Goal: Navigation & Orientation: Find specific page/section

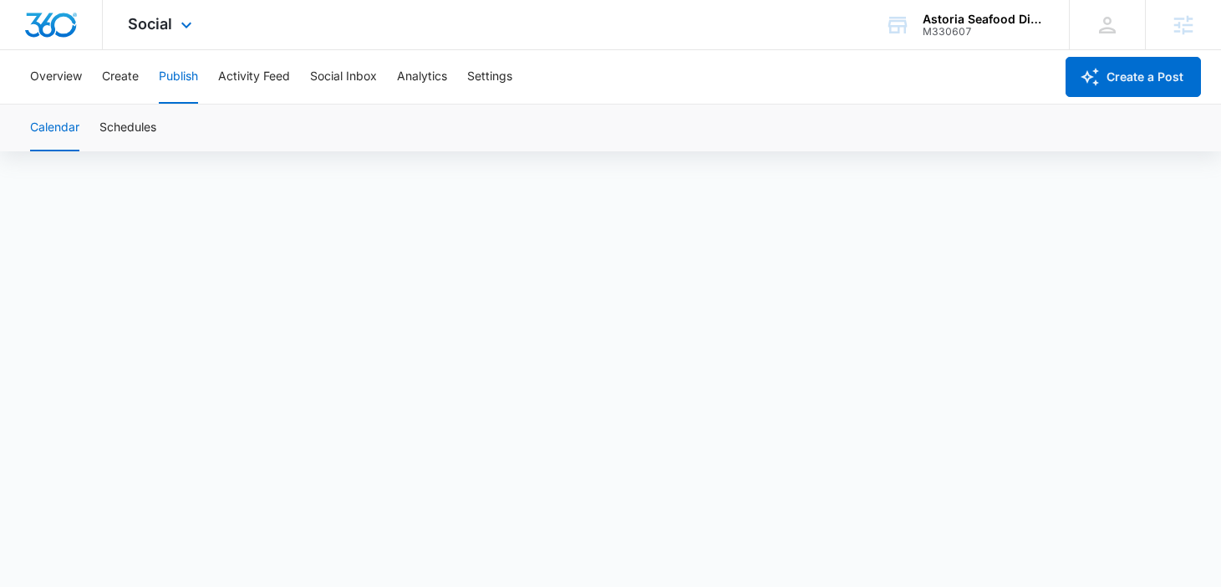
click at [180, 41] on div "Social Apps Reputation Websites Forms CRM Email Social Shop Payments POS Conten…" at bounding box center [162, 24] width 119 height 49
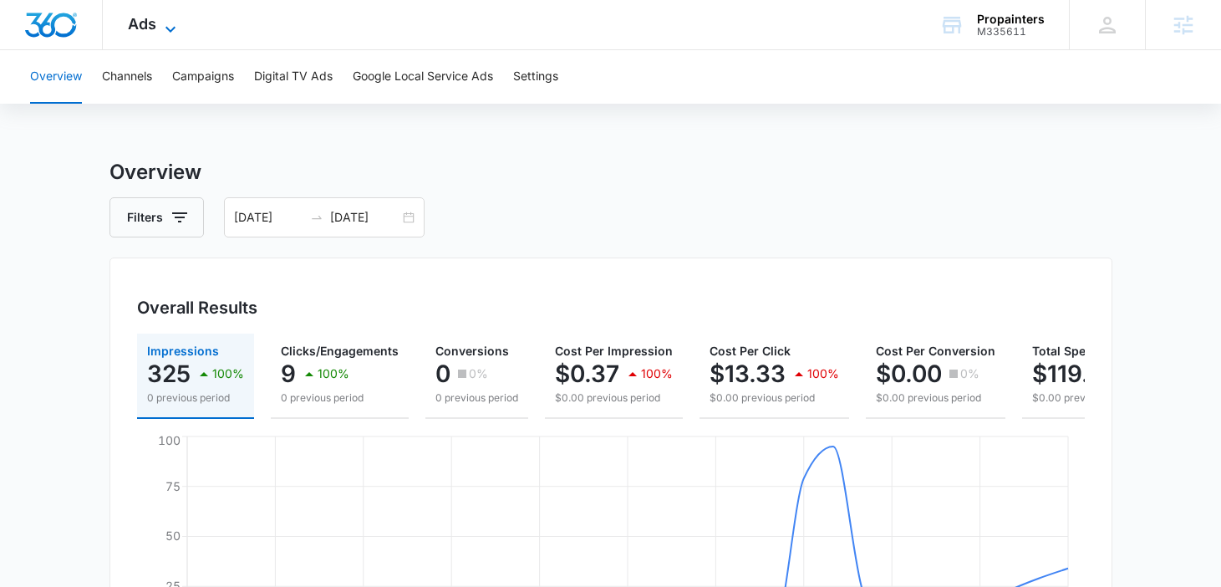
click at [141, 30] on span "Ads" at bounding box center [142, 24] width 28 height 18
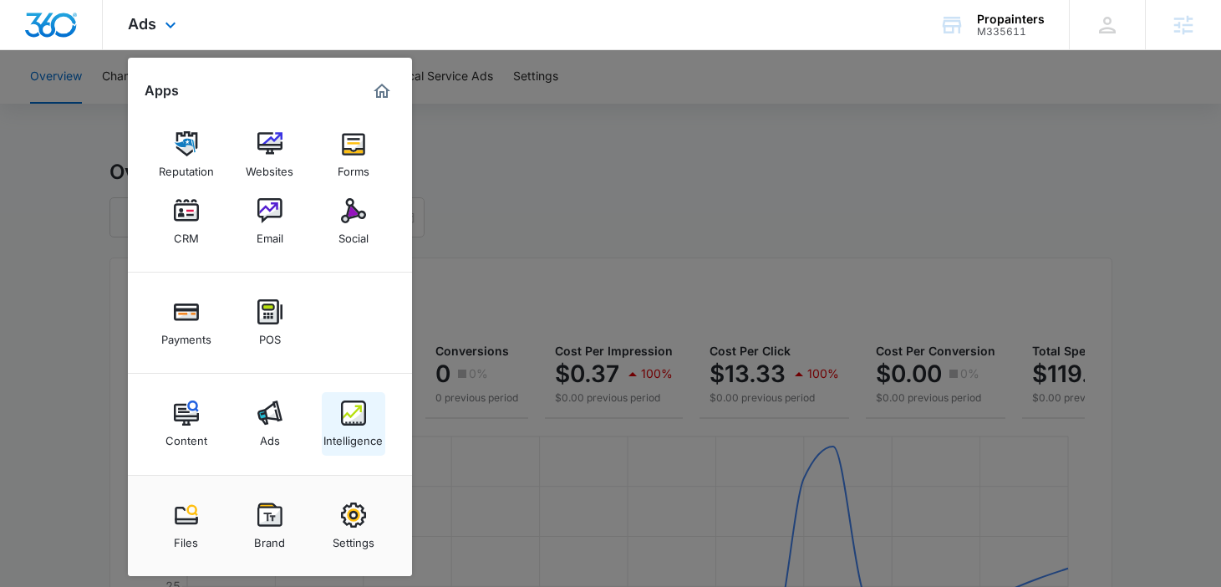
click at [331, 421] on link "Intelligence" at bounding box center [354, 424] width 64 height 64
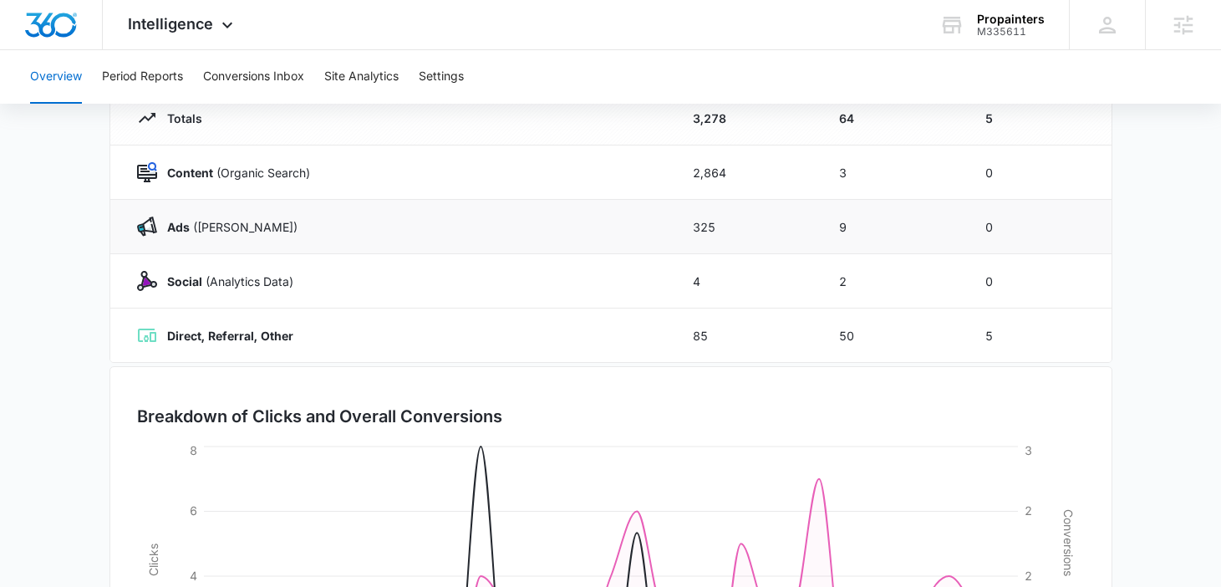
scroll to position [215, 0]
click at [224, 83] on button "Conversions Inbox" at bounding box center [253, 77] width 101 height 54
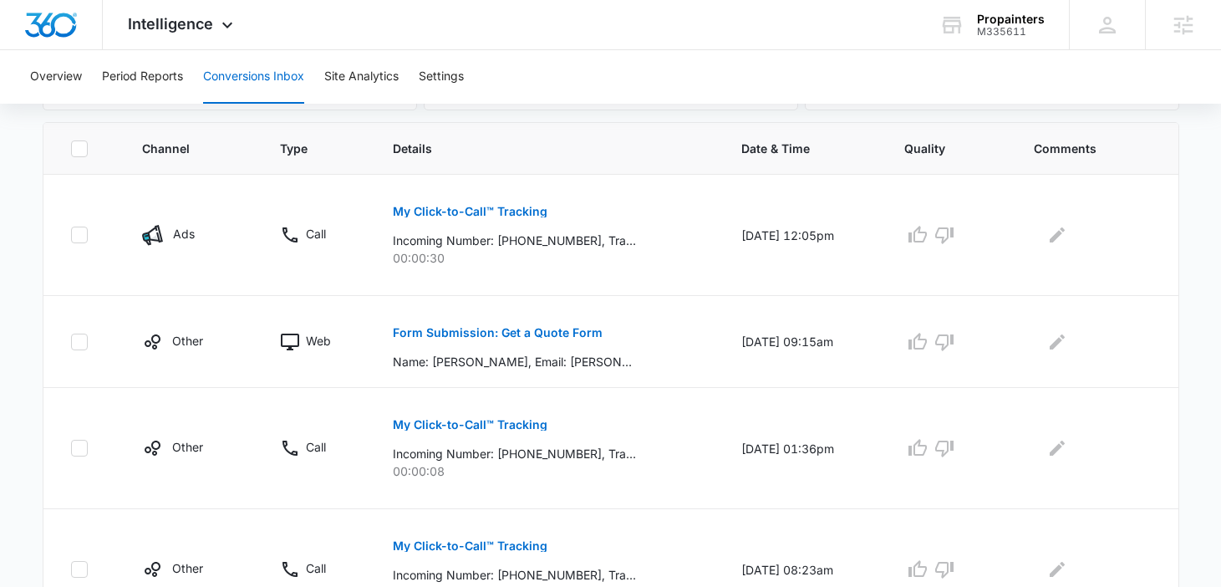
scroll to position [465, 0]
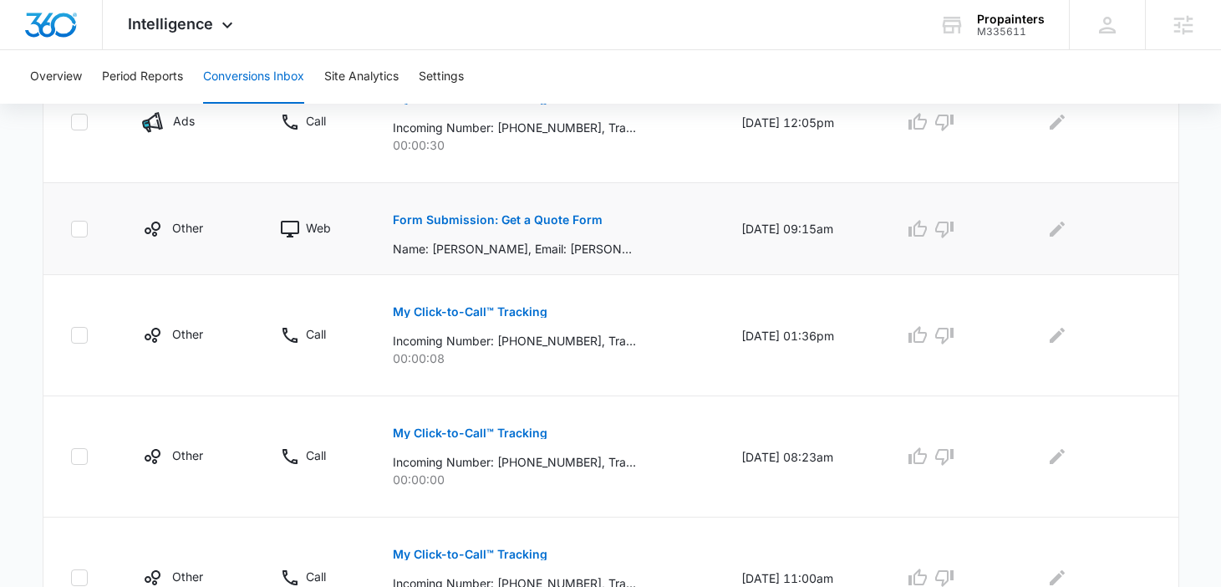
click at [459, 217] on p "Form Submission: Get a Quote Form" at bounding box center [498, 220] width 210 height 12
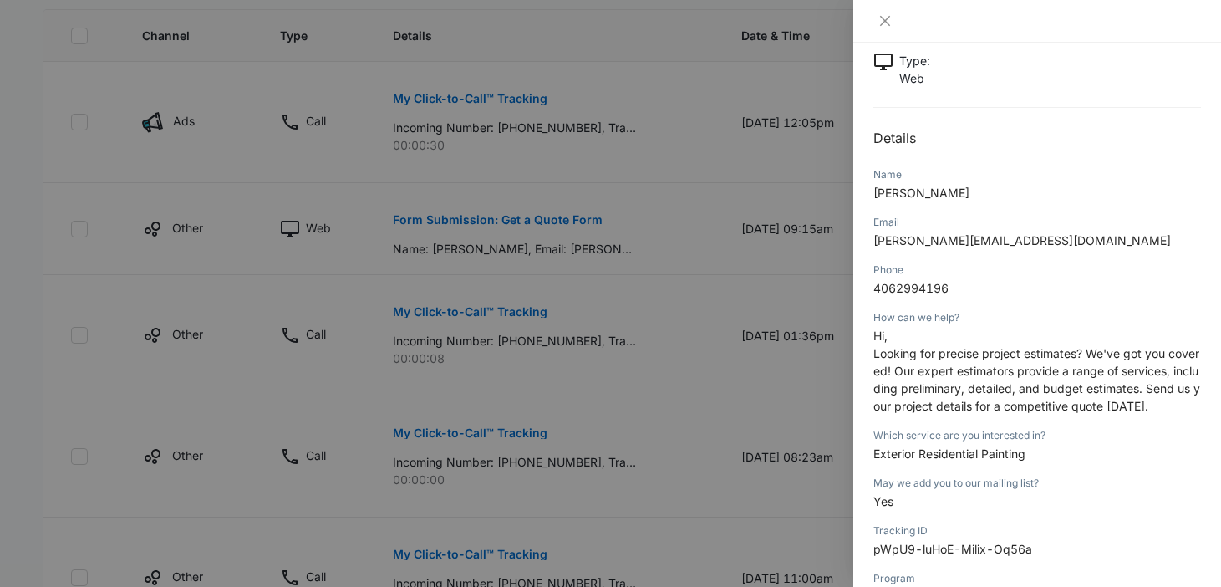
scroll to position [108, 0]
click at [882, 18] on icon "close" at bounding box center [885, 21] width 10 height 10
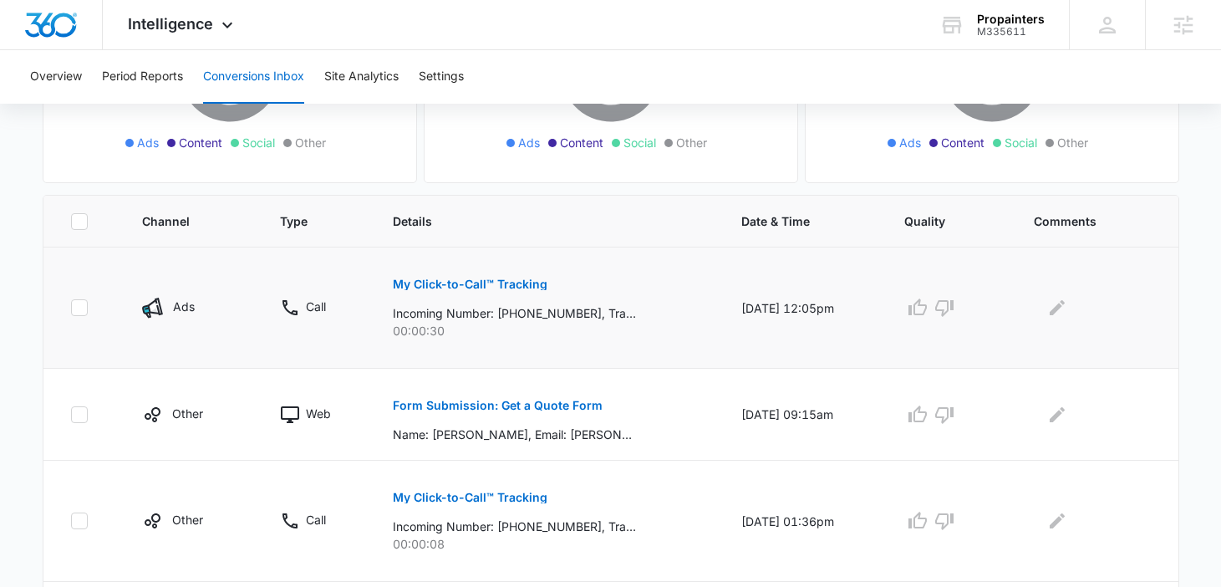
scroll to position [285, 0]
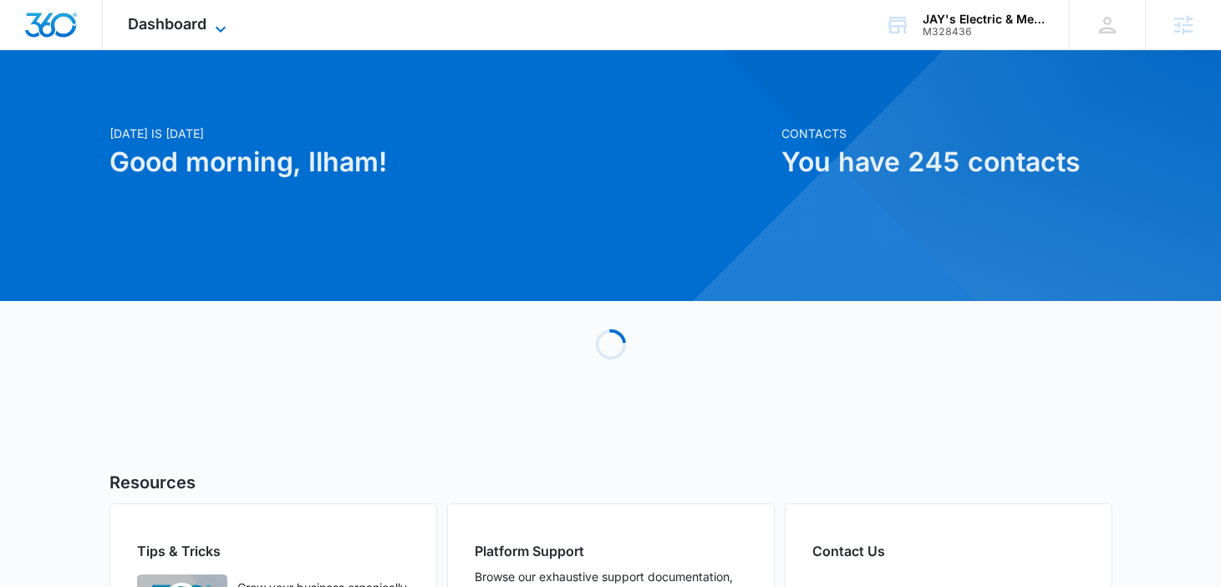
click at [171, 26] on span "Dashboard" at bounding box center [167, 24] width 79 height 18
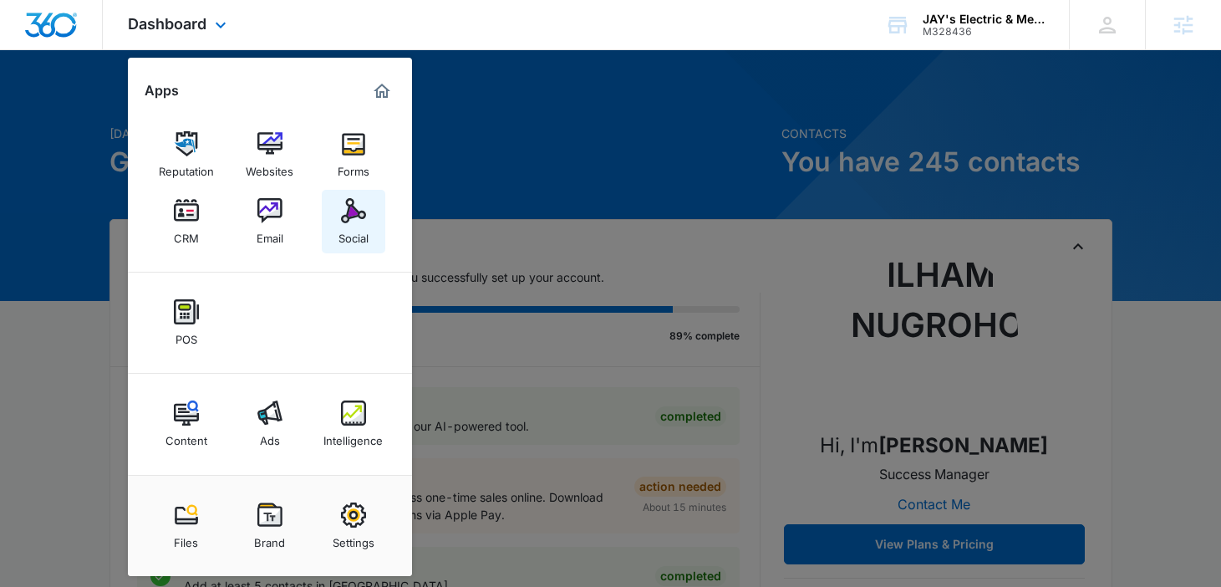
click at [354, 217] on img at bounding box center [353, 210] width 25 height 25
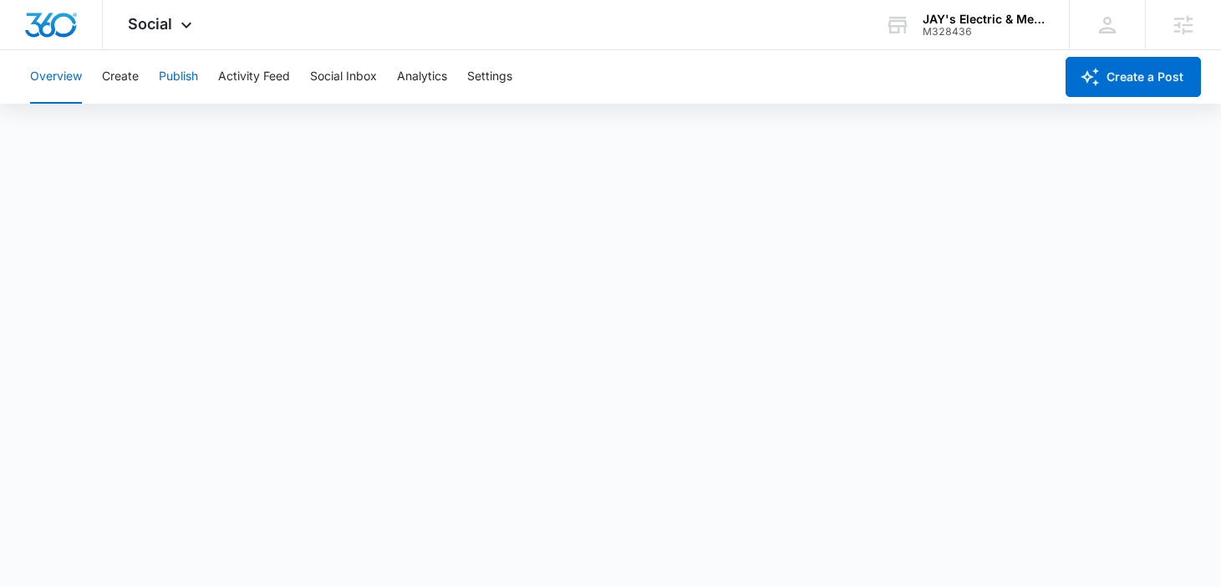
click at [181, 83] on button "Publish" at bounding box center [178, 77] width 39 height 54
click at [165, 39] on div "Social Apps Reputation Websites Forms CRM Email Social POS Content Ads Intellig…" at bounding box center [162, 24] width 119 height 49
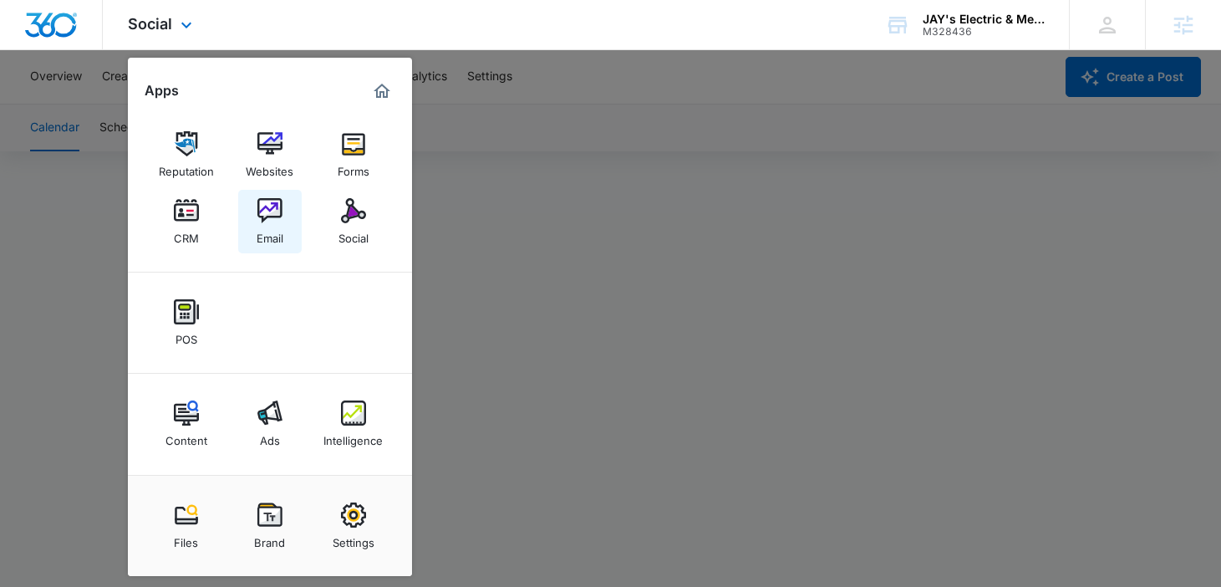
click at [271, 199] on img at bounding box center [270, 210] width 25 height 25
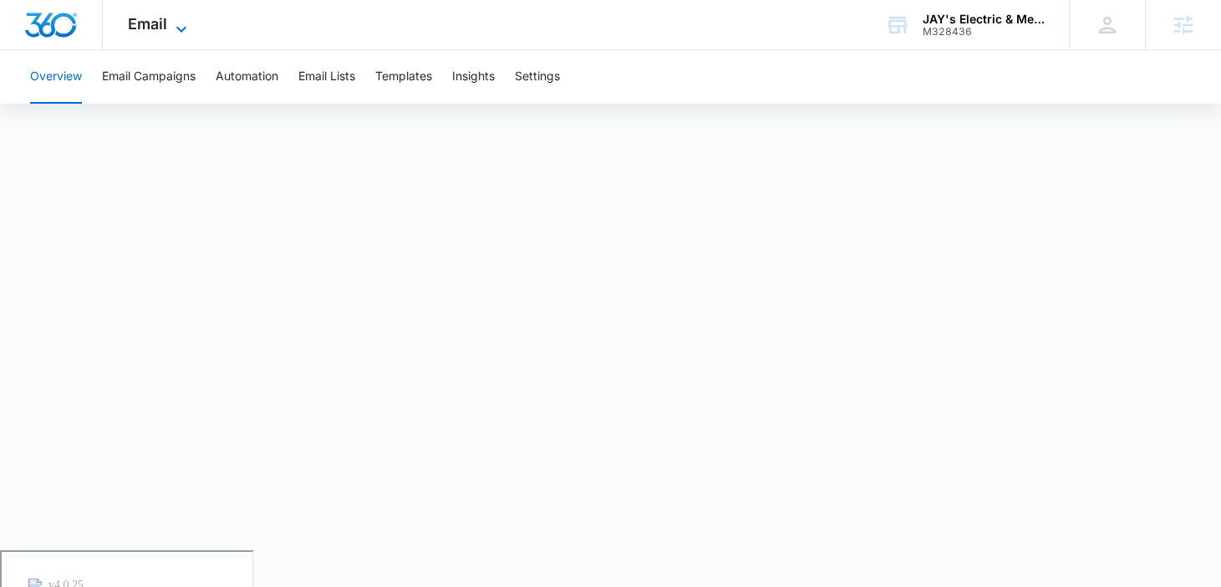
click at [155, 23] on span "Email" at bounding box center [147, 24] width 39 height 18
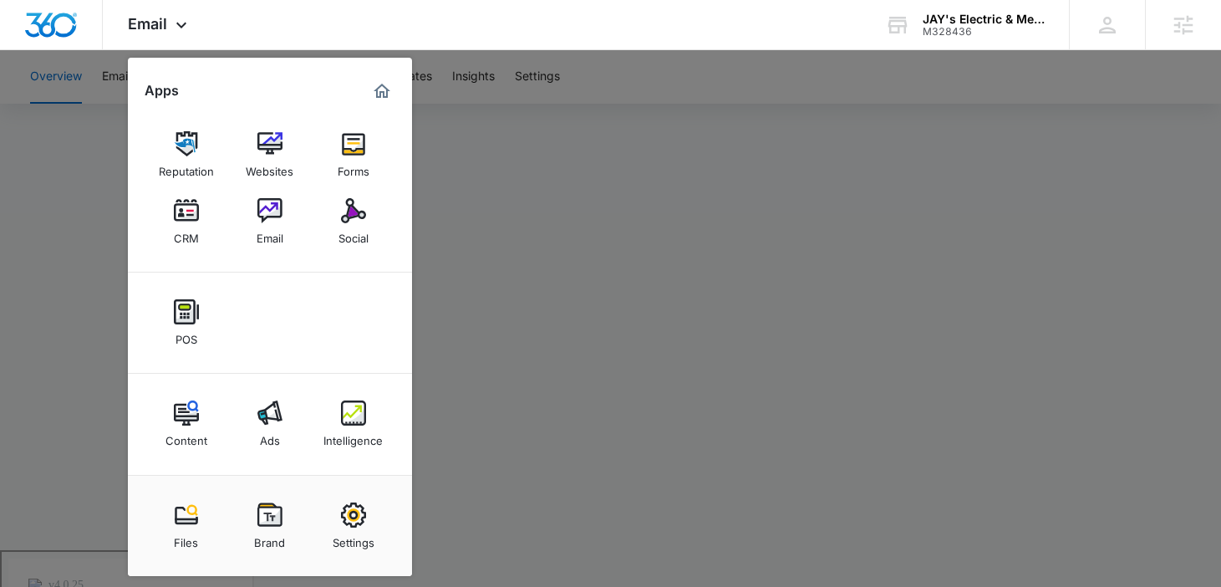
click at [654, 242] on div at bounding box center [610, 293] width 1221 height 587
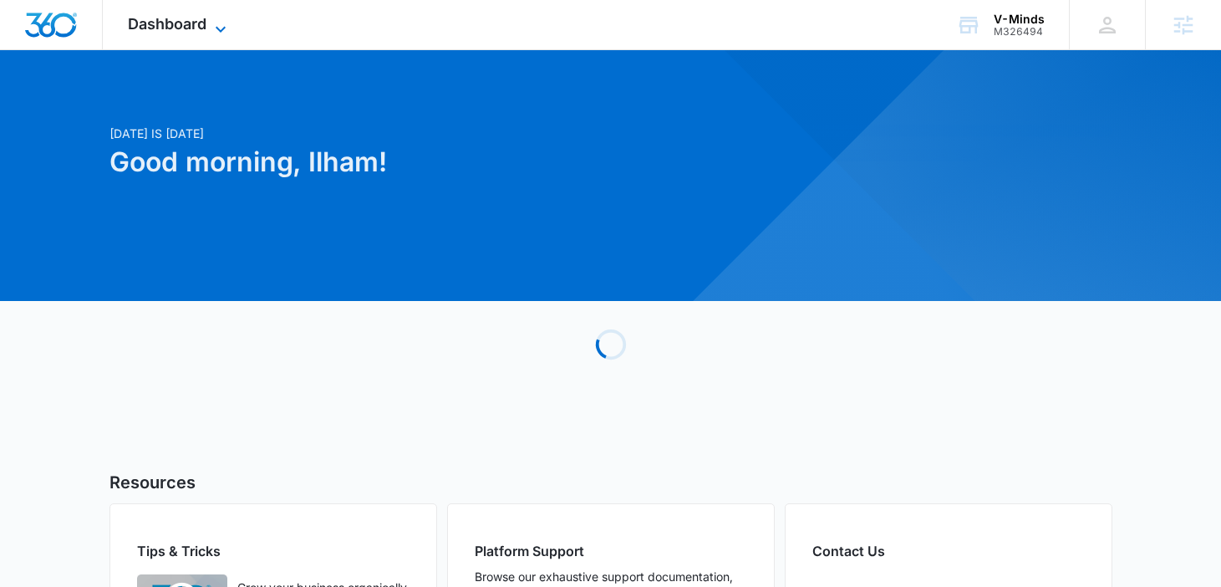
click at [142, 19] on span "Dashboard" at bounding box center [167, 24] width 79 height 18
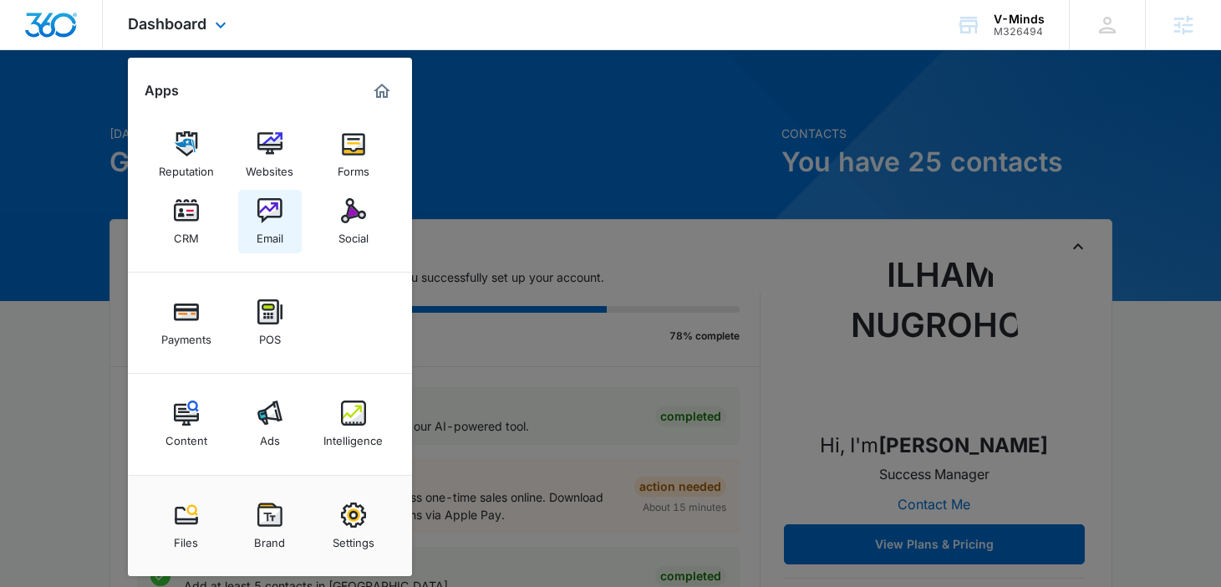
click at [252, 205] on link "Email" at bounding box center [270, 222] width 64 height 64
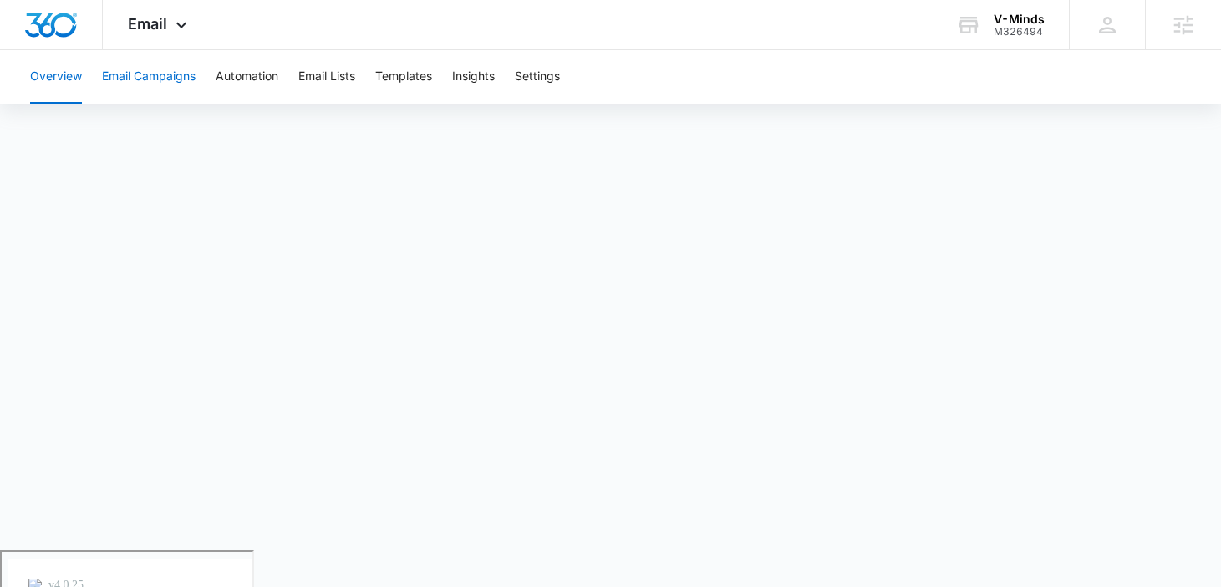
click at [159, 75] on button "Email Campaigns" at bounding box center [149, 77] width 94 height 54
click at [58, 79] on button "Overview" at bounding box center [56, 77] width 52 height 54
click at [68, 78] on button "Overview" at bounding box center [56, 77] width 52 height 54
click at [145, 78] on button "Email Campaigns" at bounding box center [149, 77] width 94 height 54
click at [62, 80] on button "Overview" at bounding box center [56, 77] width 52 height 54
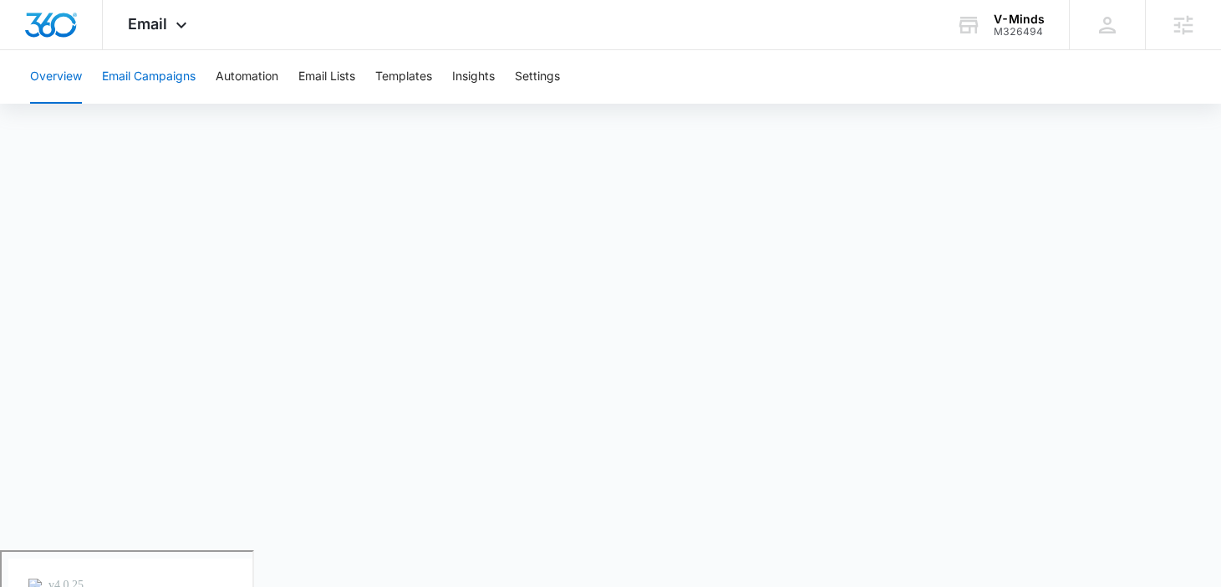
click at [176, 71] on button "Email Campaigns" at bounding box center [149, 77] width 94 height 54
click at [68, 74] on button "Overview" at bounding box center [56, 77] width 52 height 54
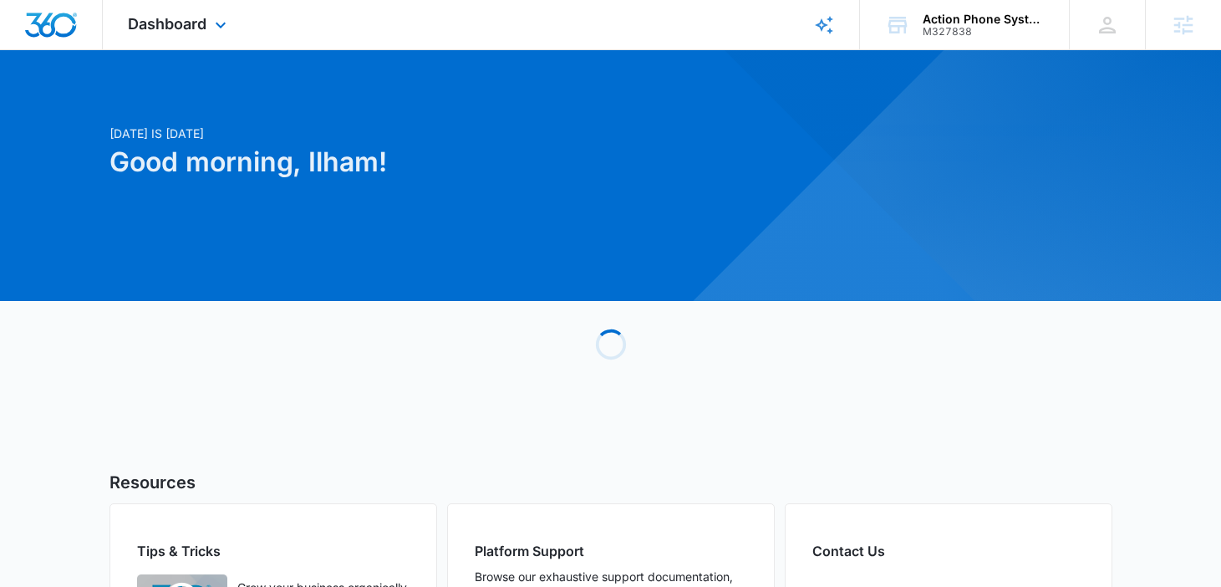
click at [199, 13] on div "Dashboard Apps Reputation Websites Forms CRM Email Social Payments POS Content …" at bounding box center [179, 24] width 153 height 49
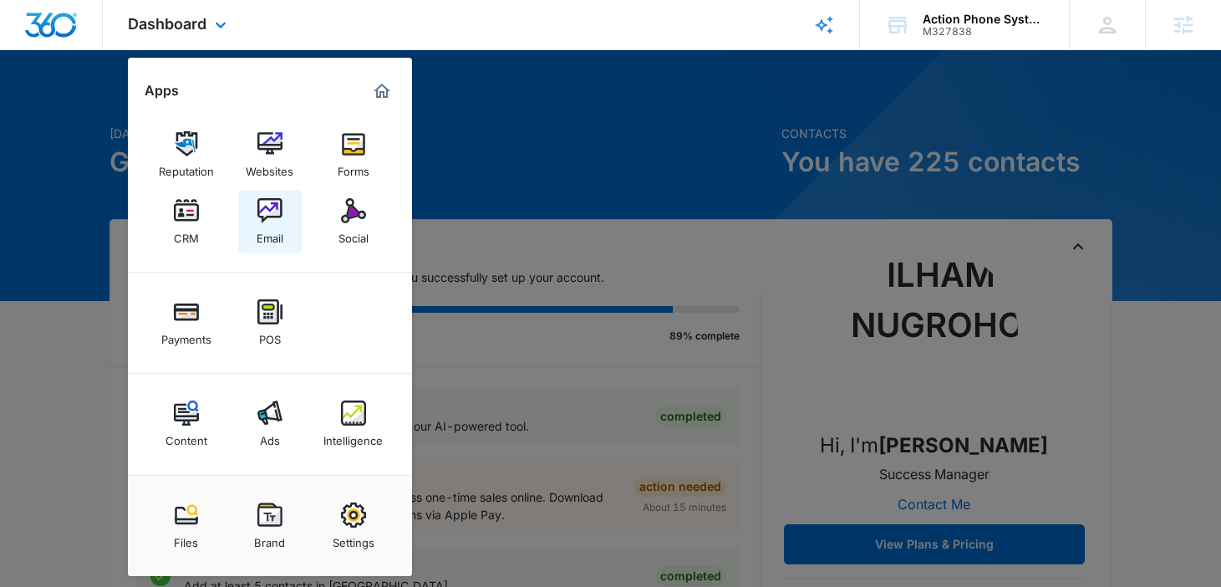
click at [270, 209] on img at bounding box center [270, 210] width 25 height 25
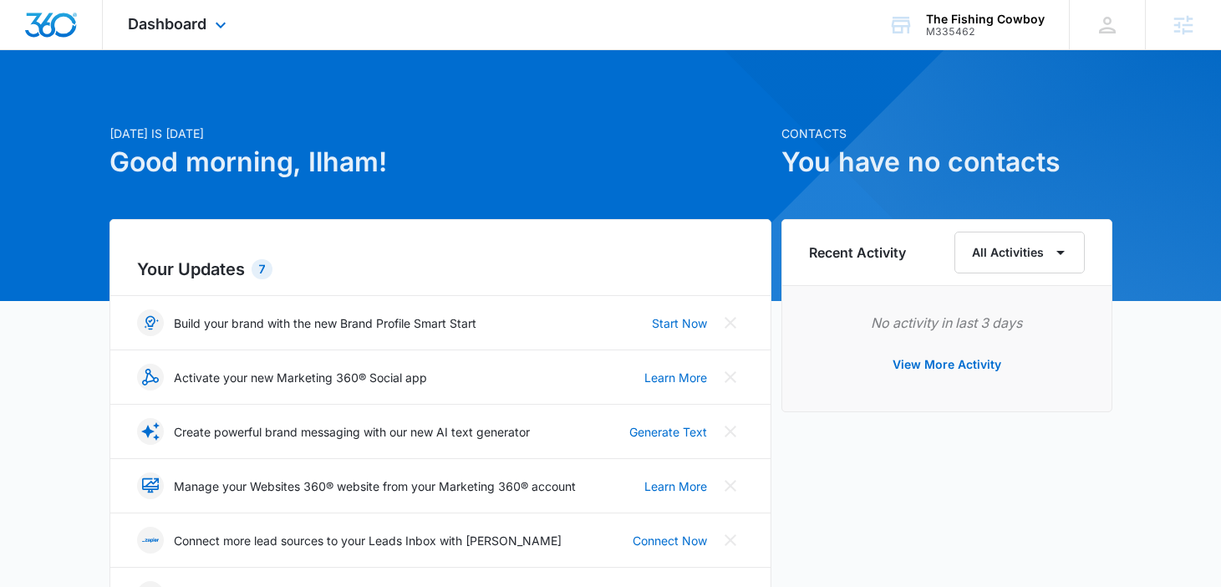
click at [156, 14] on div "Dashboard Apps Reputation Forms CRM Email Social Payments POS Content Ads Intel…" at bounding box center [179, 24] width 153 height 49
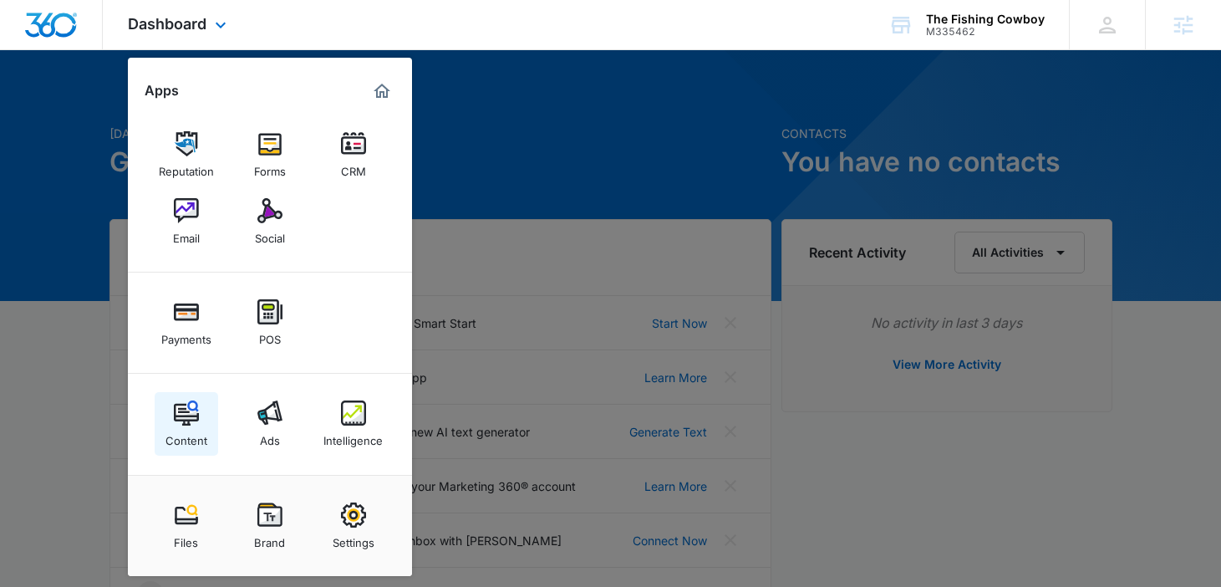
click at [196, 421] on img at bounding box center [186, 412] width 25 height 25
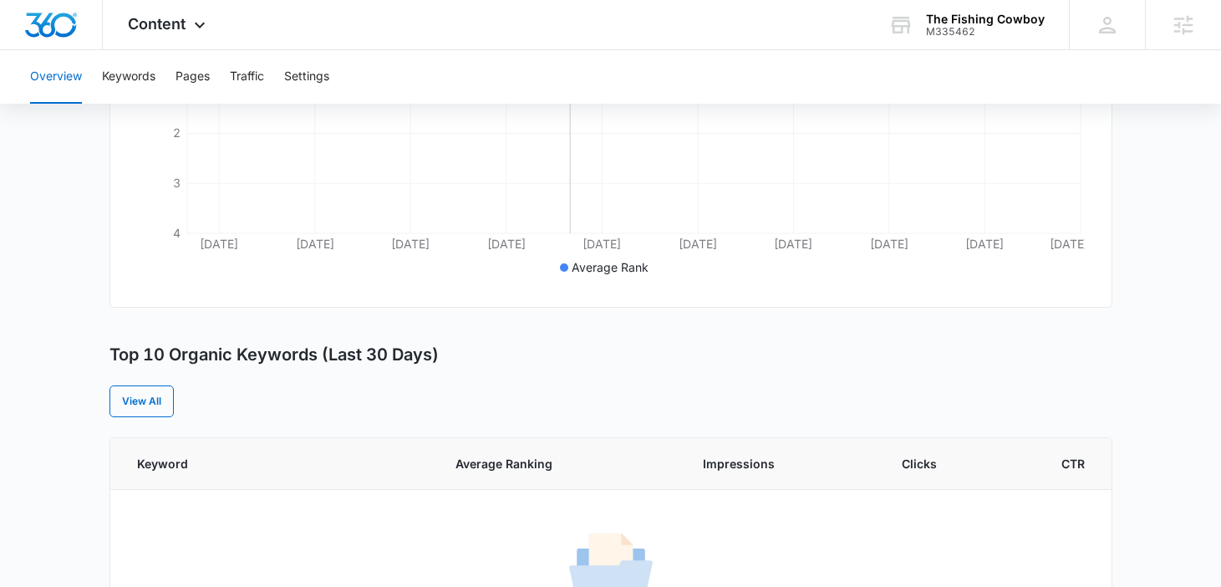
scroll to position [461, 0]
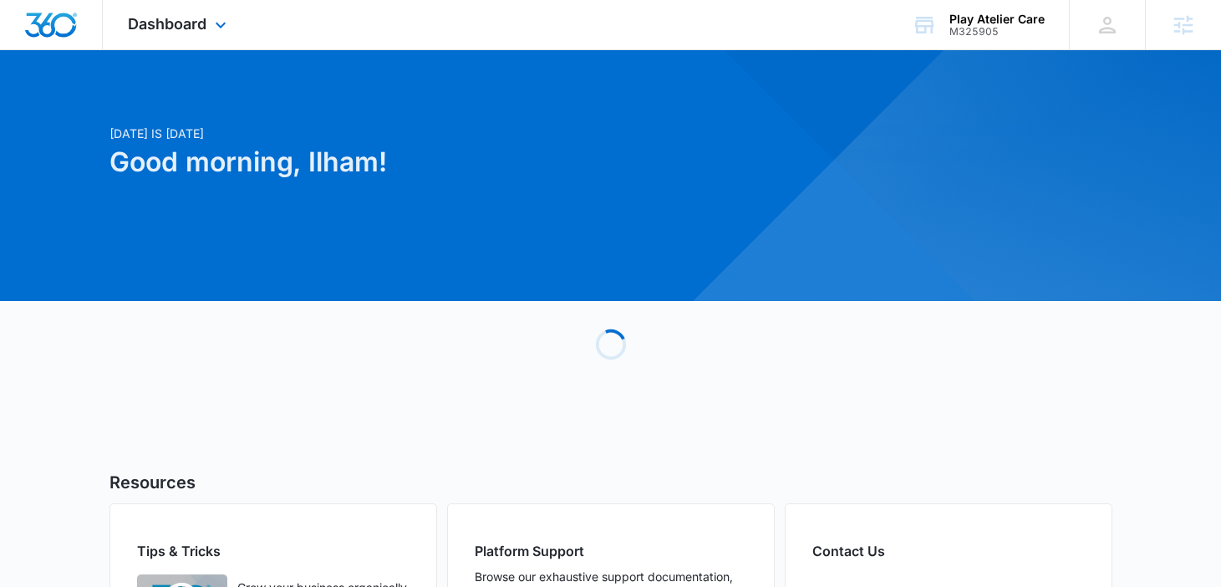
click at [183, 12] on div "Dashboard Apps Reputation Forms CRM Email Social Payments POS Content Ads Intel…" at bounding box center [179, 24] width 153 height 49
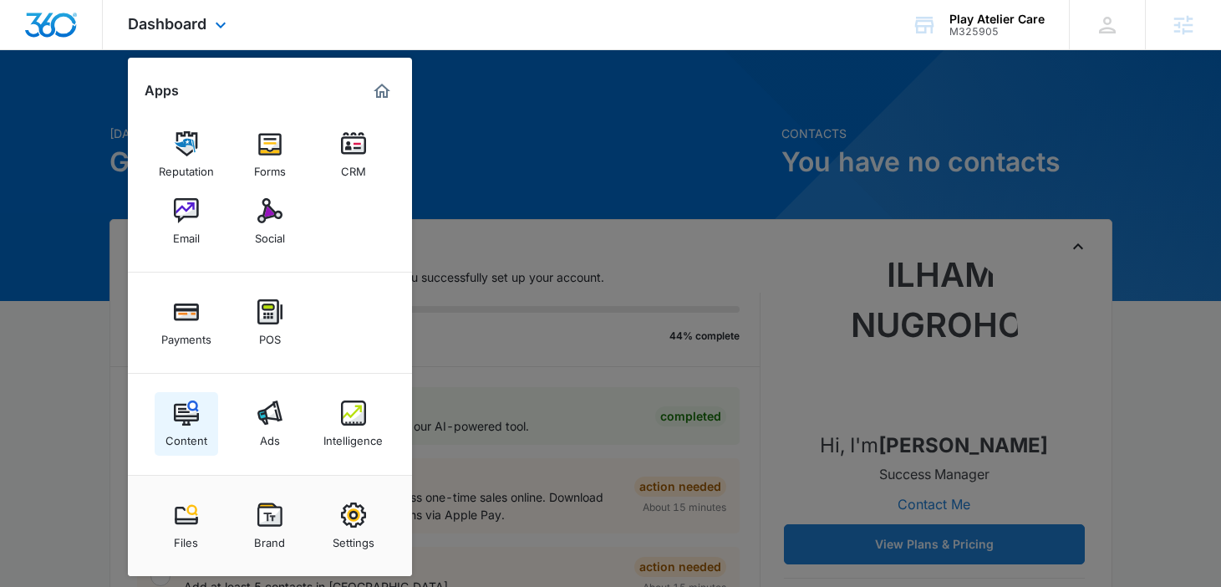
click at [186, 414] on img at bounding box center [186, 412] width 25 height 25
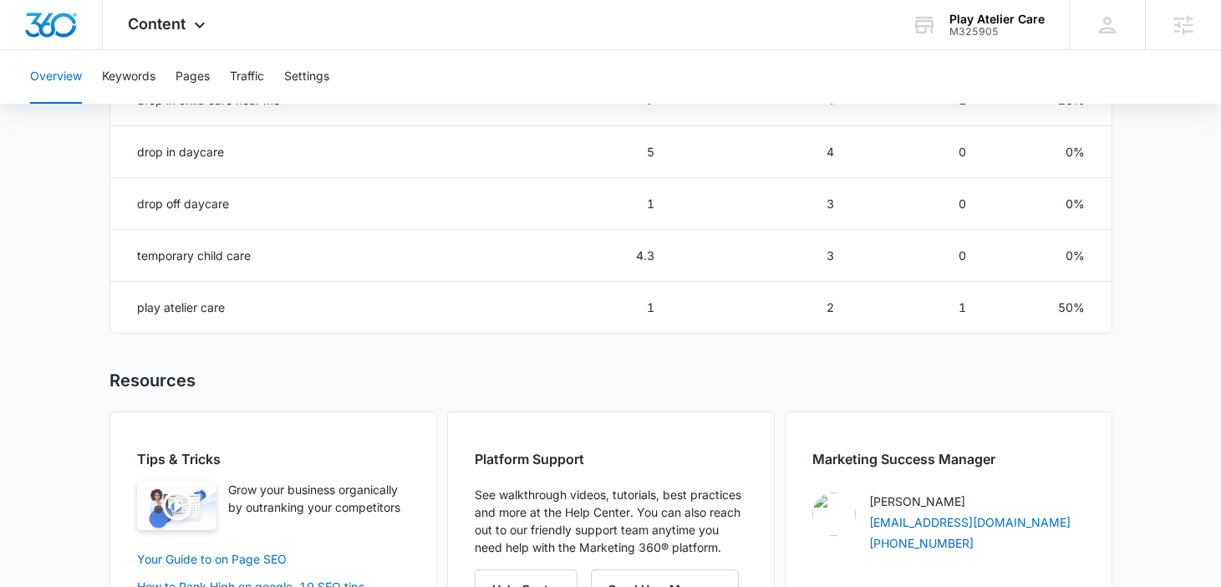
scroll to position [1104, 0]
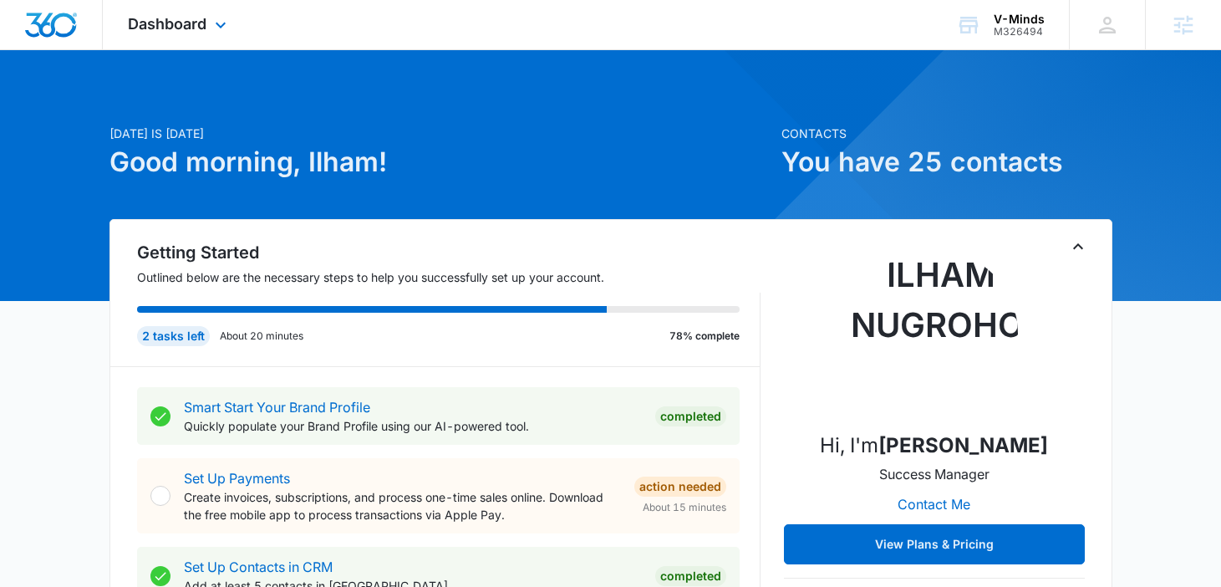
click at [207, 36] on div "Dashboard Apps Reputation Websites Forms CRM Email Social Payments POS Content …" at bounding box center [179, 24] width 153 height 49
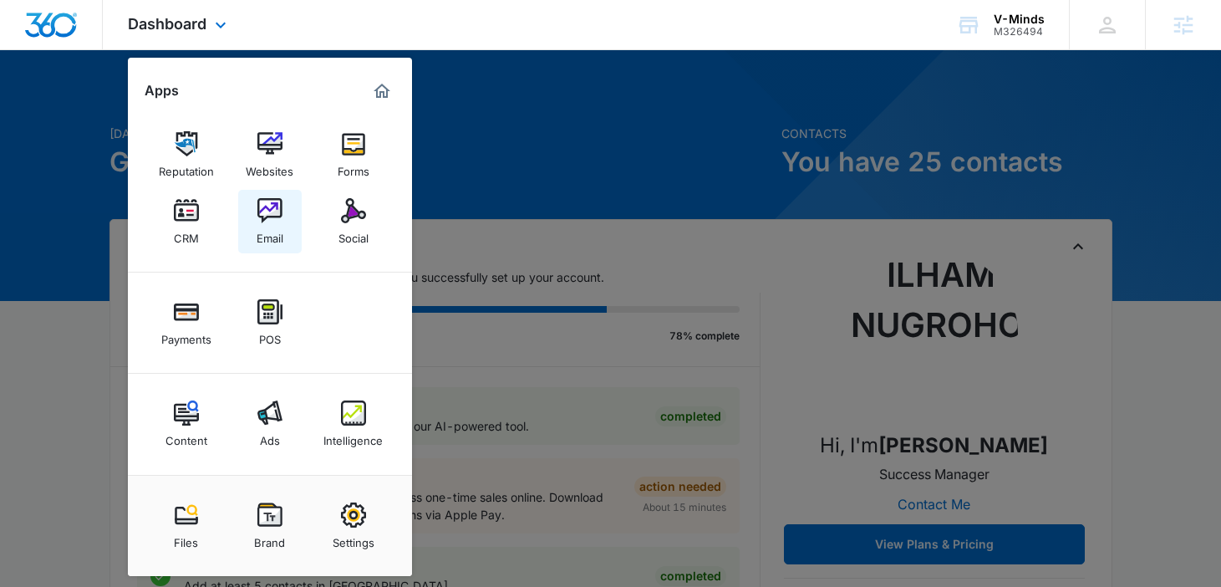
click at [267, 239] on div "Email" at bounding box center [270, 234] width 27 height 22
